Goal: Check status: Check status

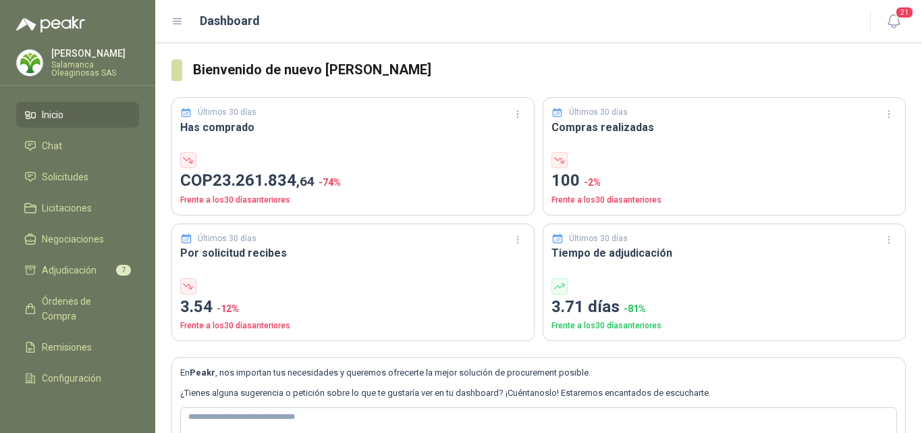
click at [90, 61] on p "Salamanca Oleaginosas SAS" at bounding box center [95, 69] width 88 height 16
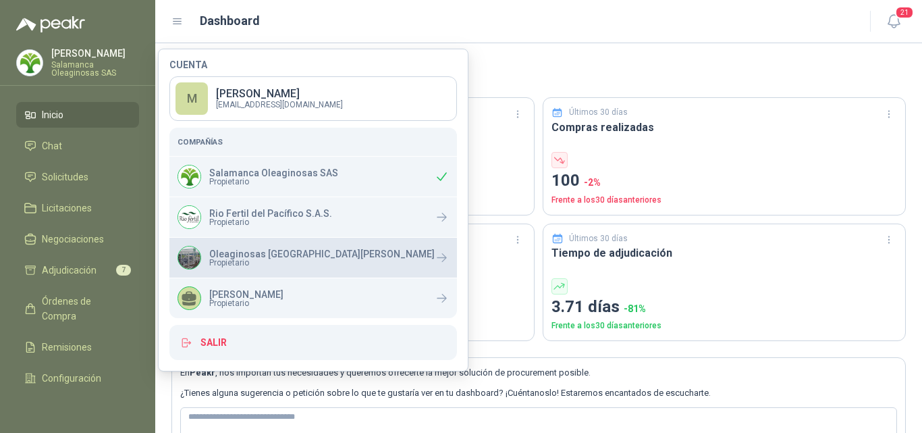
click at [250, 261] on span "Propietario" at bounding box center [321, 263] width 225 height 8
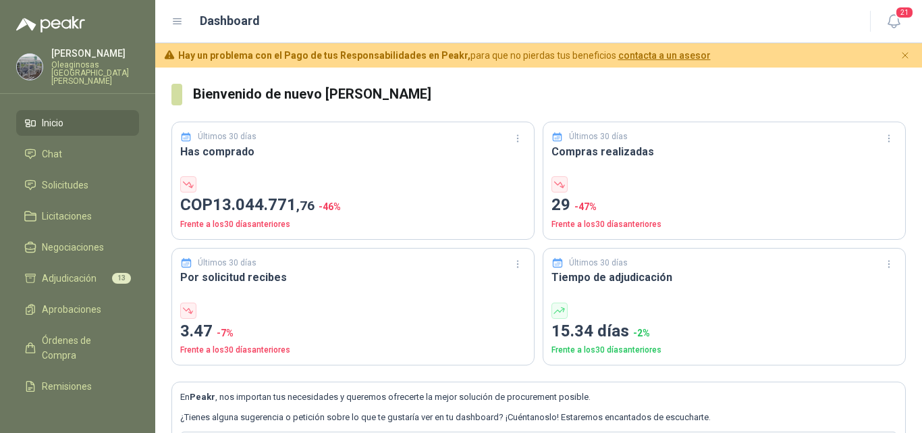
click at [70, 119] on li "Inicio" at bounding box center [77, 122] width 107 height 15
click at [82, 179] on span "Solicitudes" at bounding box center [65, 185] width 47 height 15
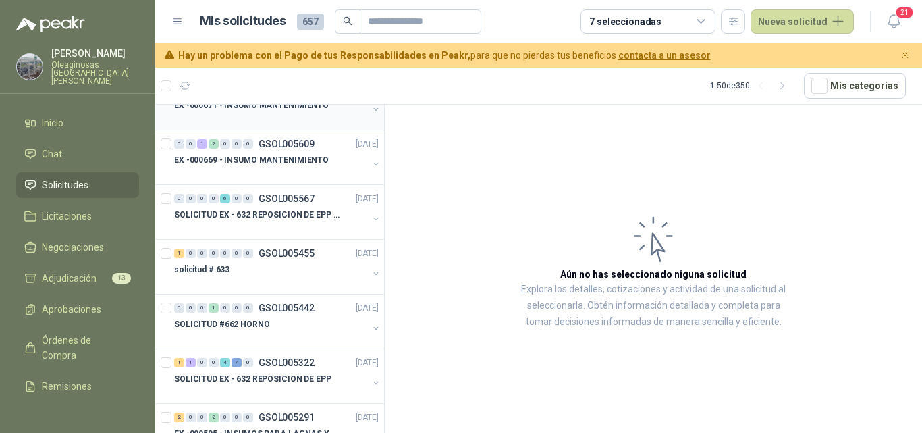
scroll to position [675, 0]
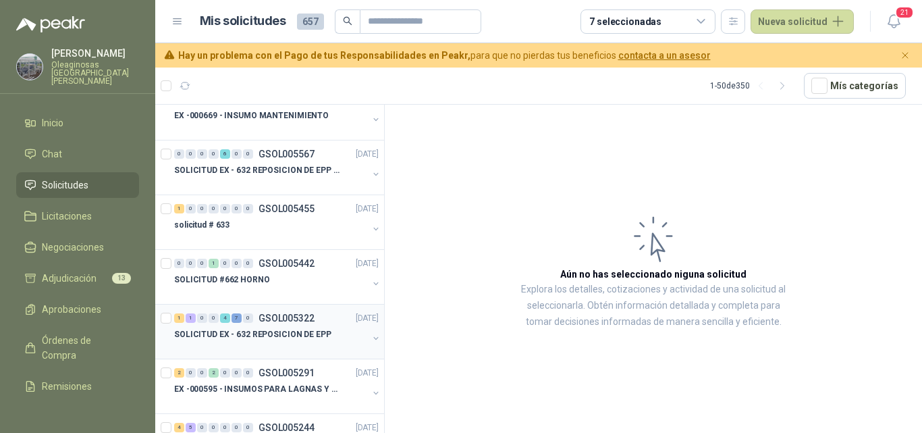
click at [259, 328] on p "SOLICITUD EX - 632 REPOSICION DE EPP" at bounding box center [252, 334] width 157 height 13
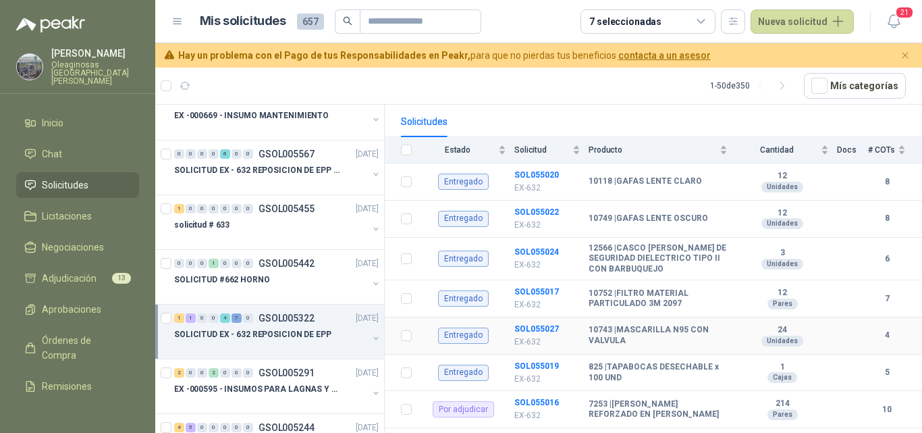
scroll to position [381, 0]
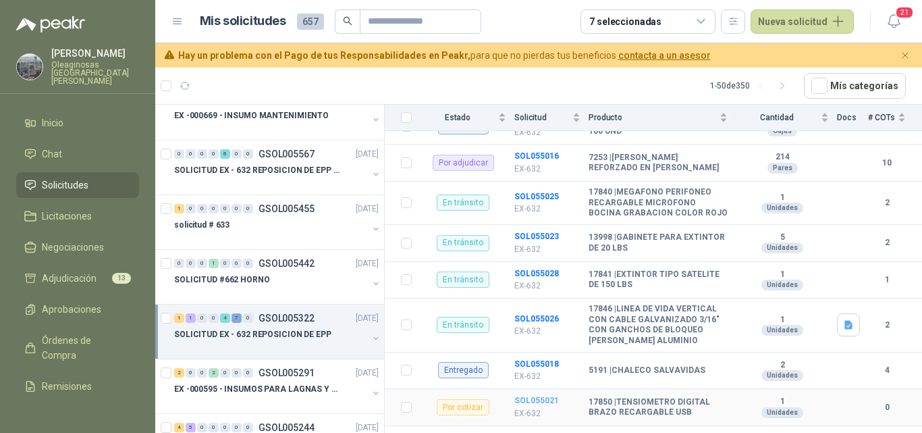
click at [527, 396] on b "SOL055021" at bounding box center [536, 400] width 45 height 9
